Goal: Navigation & Orientation: Locate item on page

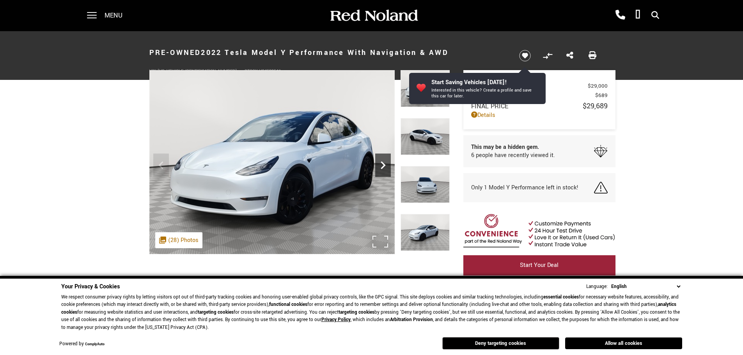
click at [382, 166] on icon "Next" at bounding box center [383, 165] width 16 height 16
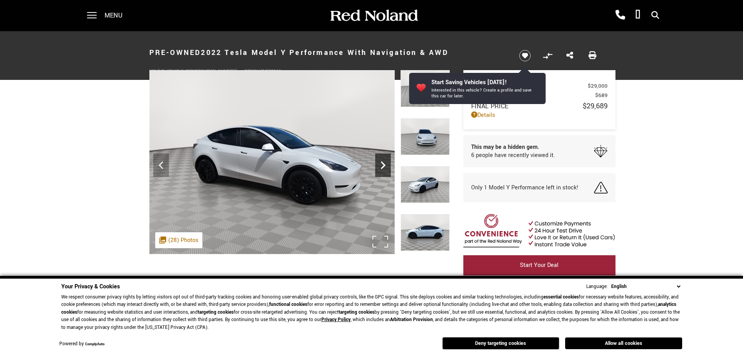
click at [382, 166] on icon "Next" at bounding box center [383, 165] width 16 height 16
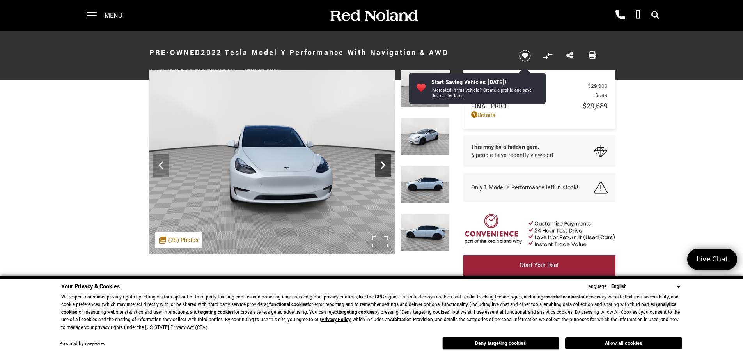
click at [382, 166] on icon "Next" at bounding box center [383, 165] width 16 height 16
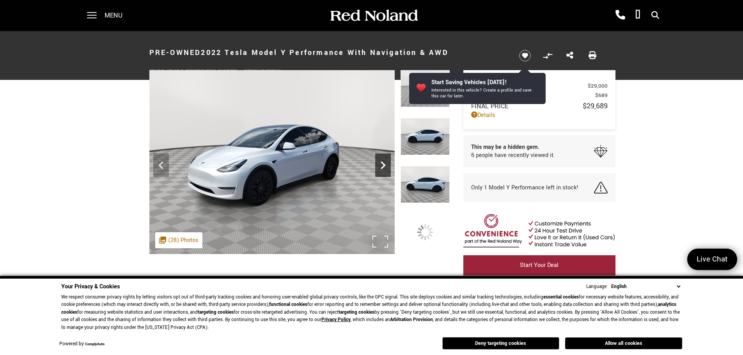
click at [382, 166] on icon "Next" at bounding box center [383, 165] width 16 height 16
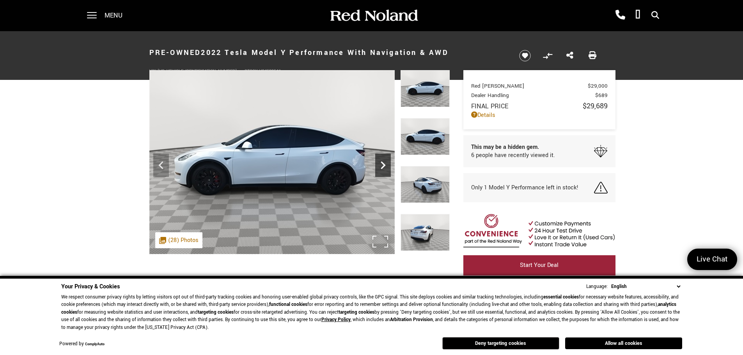
click at [377, 165] on icon "Next" at bounding box center [383, 165] width 16 height 16
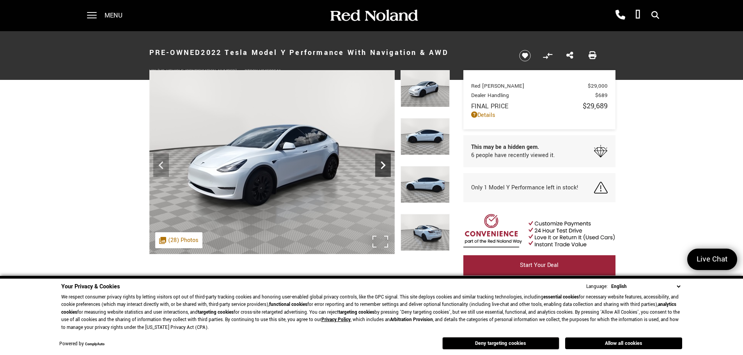
click at [383, 169] on icon "Next" at bounding box center [383, 165] width 16 height 16
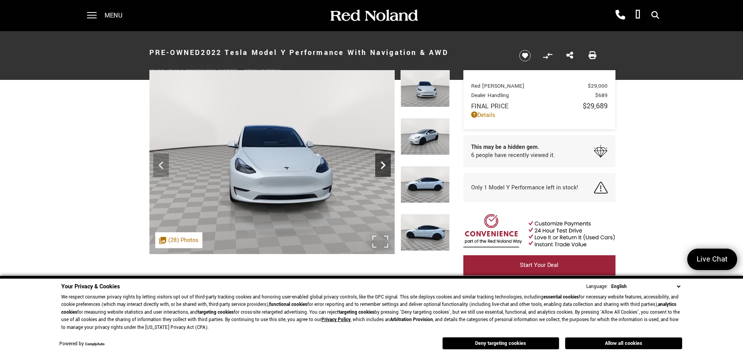
click at [385, 166] on icon "Next" at bounding box center [382, 165] width 5 height 8
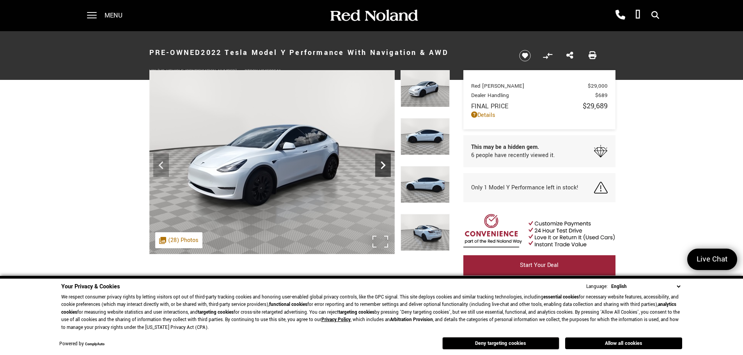
click at [385, 166] on icon "Next" at bounding box center [382, 165] width 5 height 8
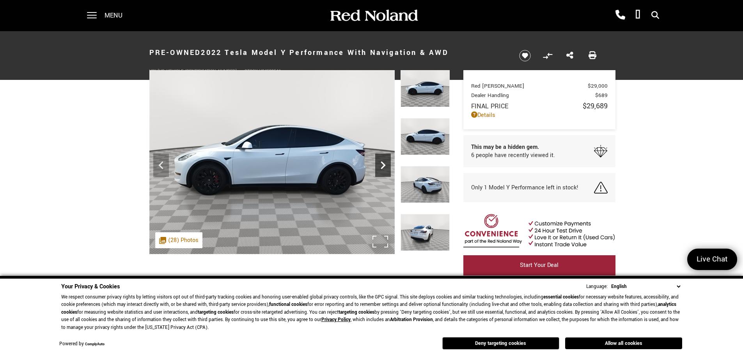
click at [385, 166] on icon "Next" at bounding box center [382, 165] width 5 height 8
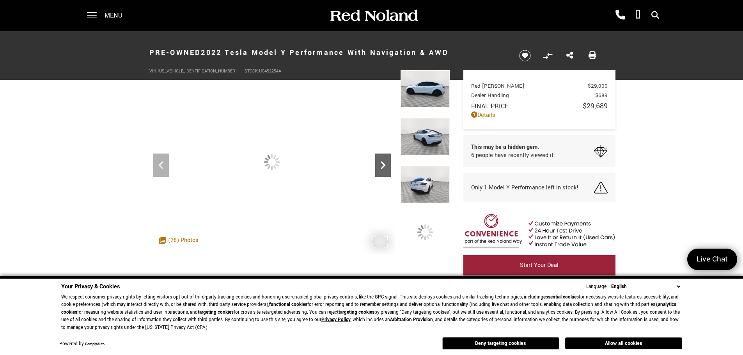
click at [385, 166] on icon "Next" at bounding box center [382, 165] width 5 height 8
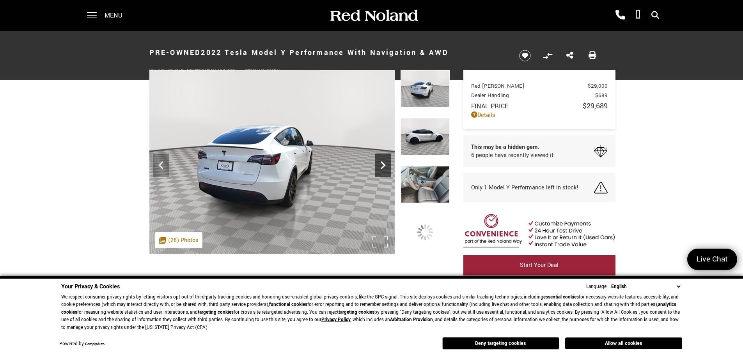
click at [385, 166] on icon "Next" at bounding box center [382, 165] width 5 height 8
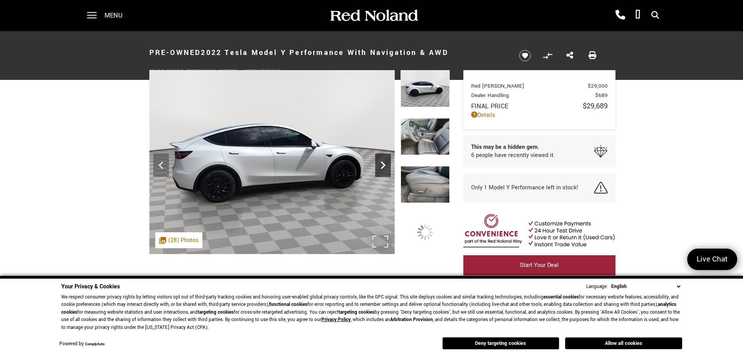
click at [385, 166] on icon "Next" at bounding box center [382, 165] width 5 height 8
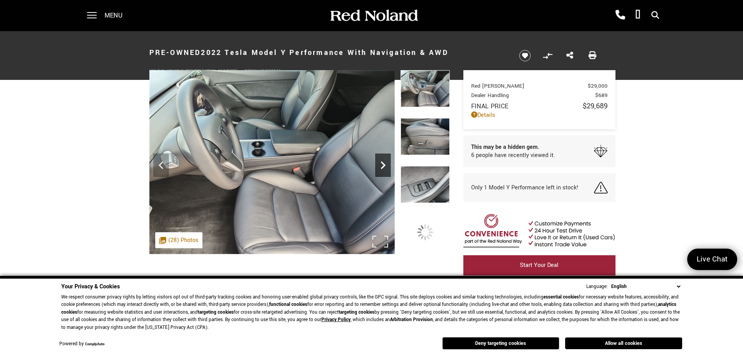
click at [385, 166] on icon "Next" at bounding box center [382, 165] width 5 height 8
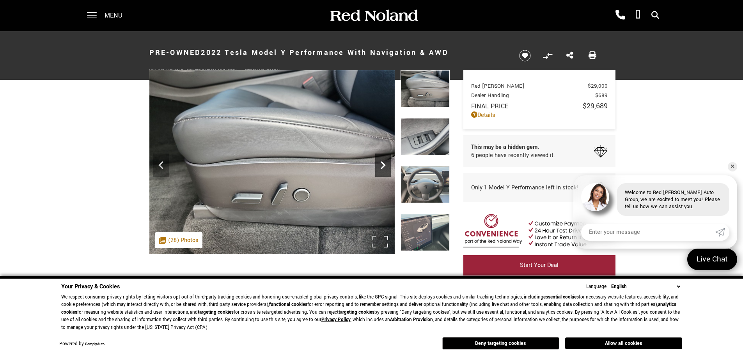
click at [385, 166] on icon "Next" at bounding box center [382, 165] width 5 height 8
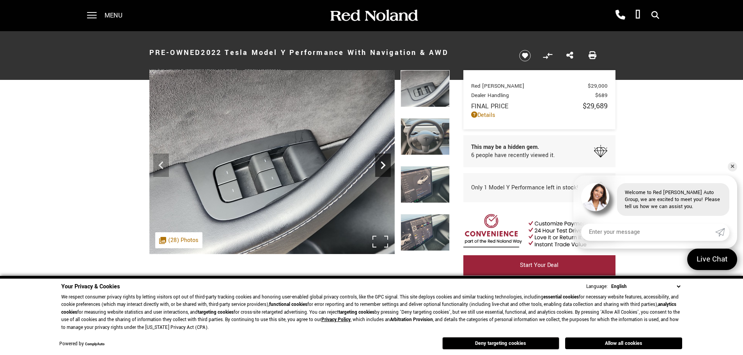
click at [385, 166] on icon "Next" at bounding box center [382, 165] width 5 height 8
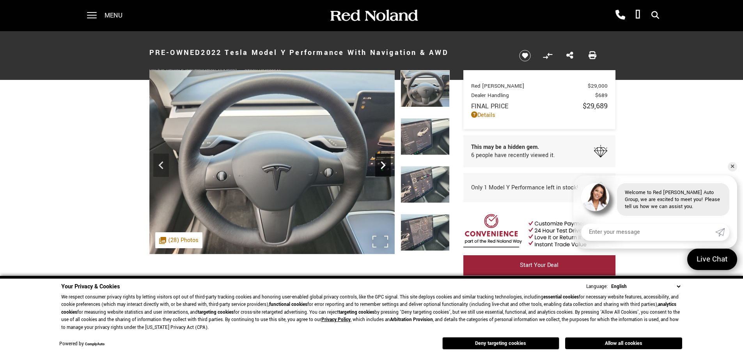
click at [385, 166] on icon "Next" at bounding box center [382, 165] width 5 height 8
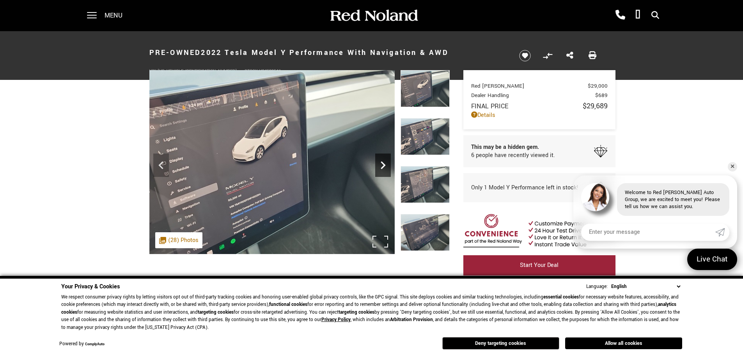
click at [385, 166] on icon "Next" at bounding box center [382, 165] width 5 height 8
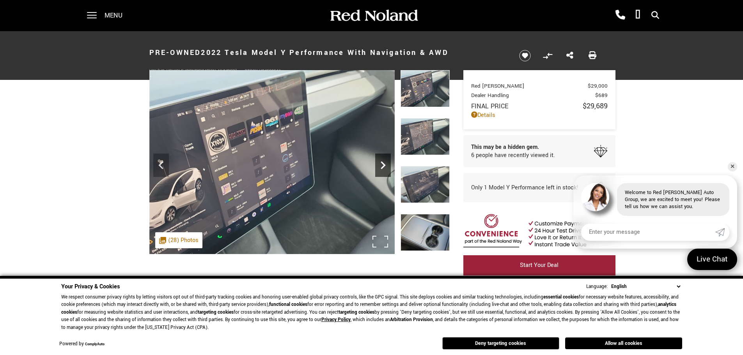
click at [385, 166] on icon "Next" at bounding box center [382, 165] width 5 height 8
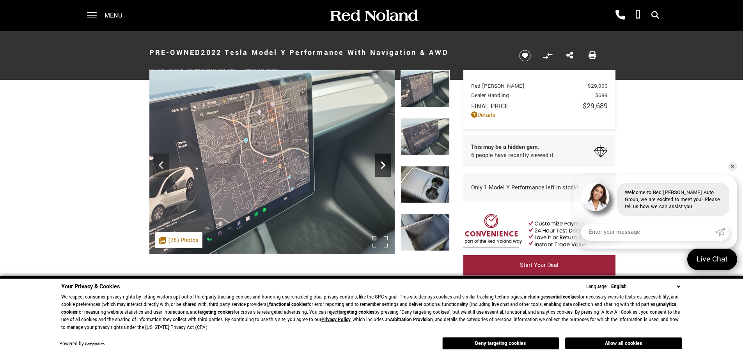
click at [385, 166] on icon "Next" at bounding box center [382, 165] width 5 height 8
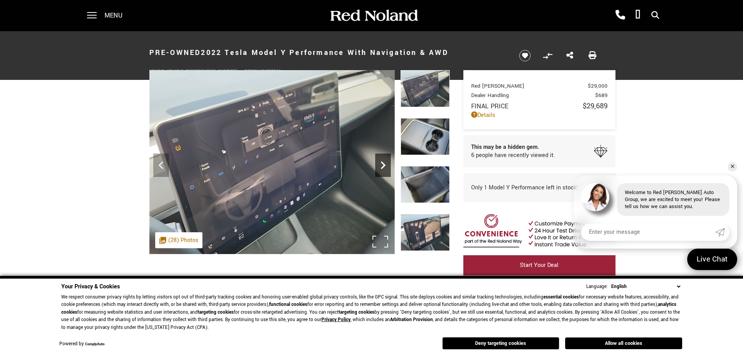
click at [385, 166] on icon "Next" at bounding box center [382, 165] width 5 height 8
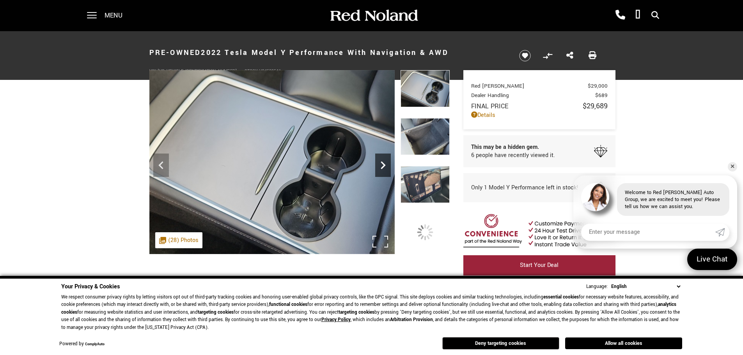
click at [385, 166] on icon "Next" at bounding box center [382, 165] width 5 height 8
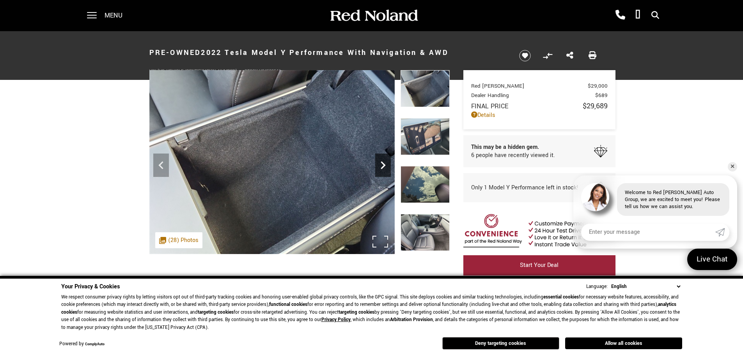
click at [385, 166] on icon "Next" at bounding box center [382, 165] width 5 height 8
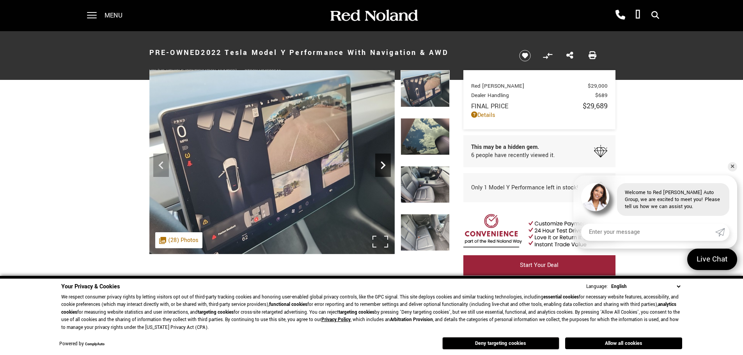
click at [385, 166] on icon "Next" at bounding box center [382, 165] width 5 height 8
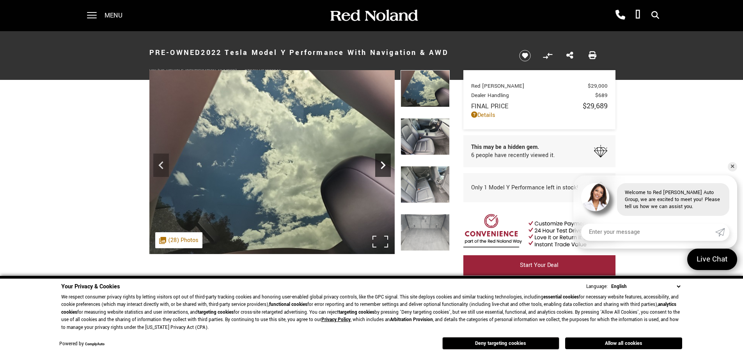
click at [385, 166] on icon "Next" at bounding box center [382, 165] width 5 height 8
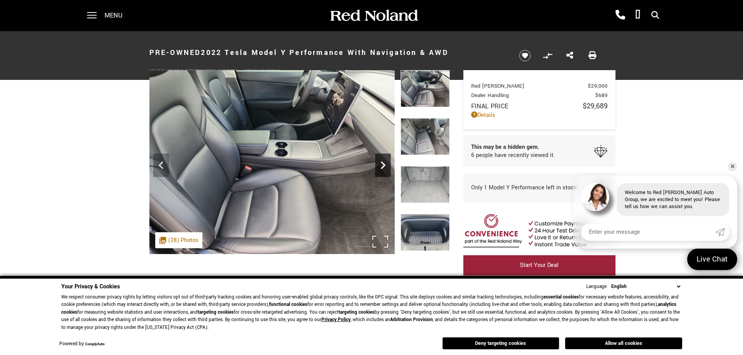
click at [385, 166] on icon "Next" at bounding box center [382, 165] width 5 height 8
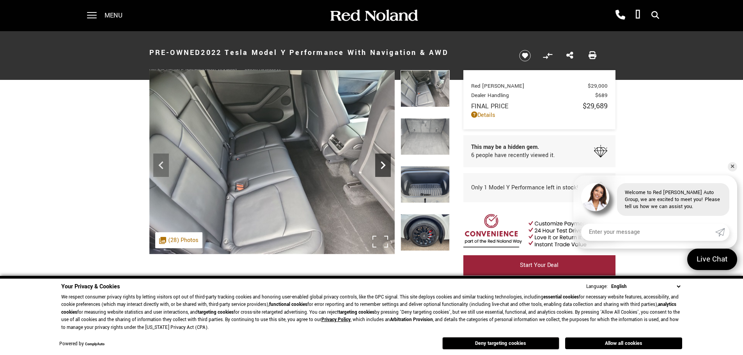
click at [385, 166] on icon "Next" at bounding box center [382, 165] width 5 height 8
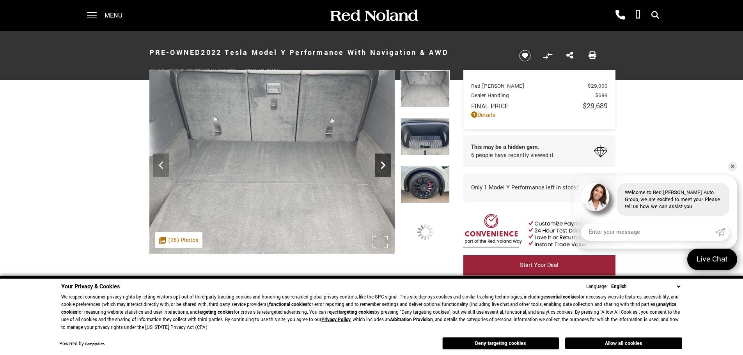
click at [385, 166] on icon "Next" at bounding box center [382, 165] width 5 height 8
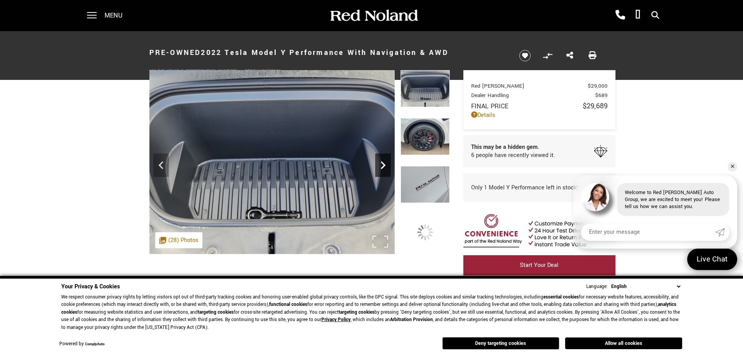
click at [385, 166] on icon "Next" at bounding box center [382, 165] width 5 height 8
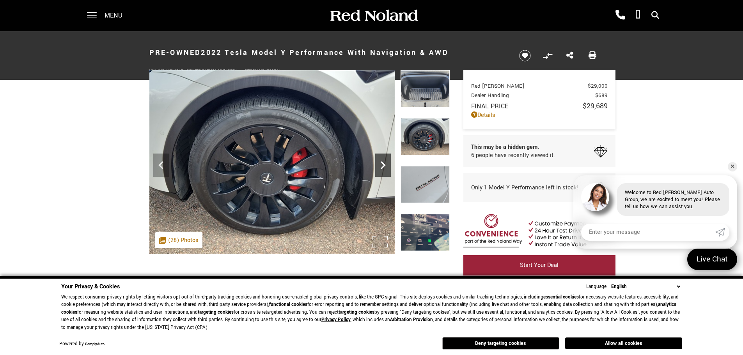
click at [383, 164] on icon "Next" at bounding box center [382, 165] width 5 height 8
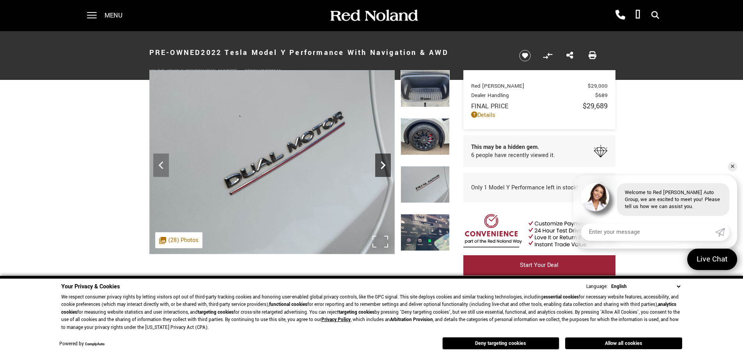
click at [383, 164] on icon "Next" at bounding box center [382, 165] width 5 height 8
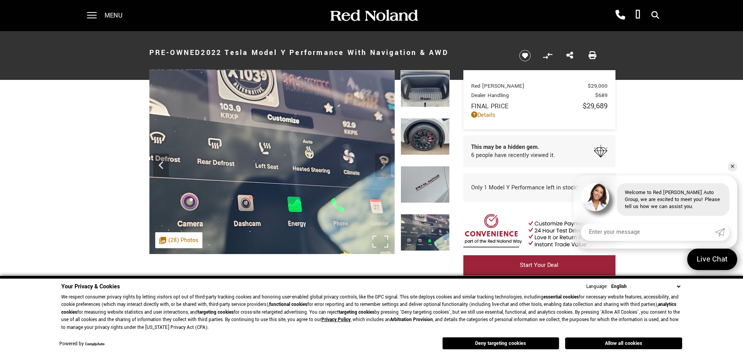
click at [383, 164] on img at bounding box center [271, 162] width 245 height 184
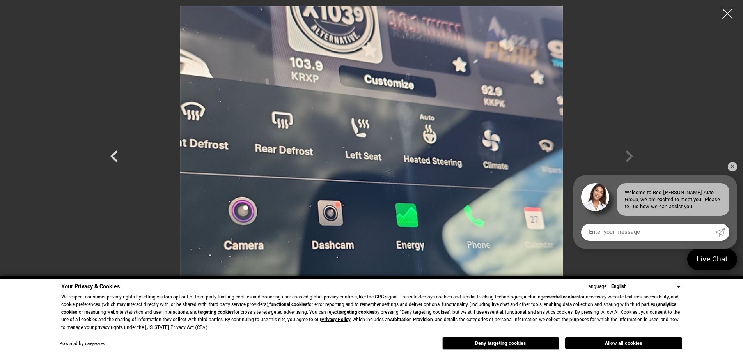
click at [726, 12] on div at bounding box center [727, 14] width 21 height 21
